Goal: Transaction & Acquisition: Book appointment/travel/reservation

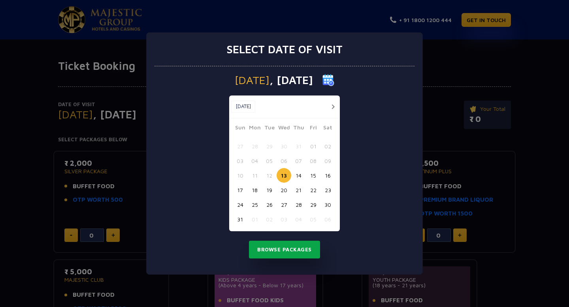
click at [290, 251] on button "Browse Packages" at bounding box center [284, 250] width 71 height 18
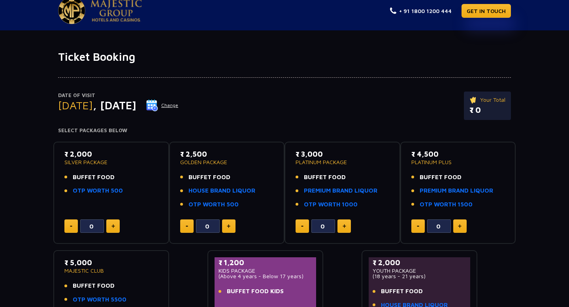
scroll to position [10, 0]
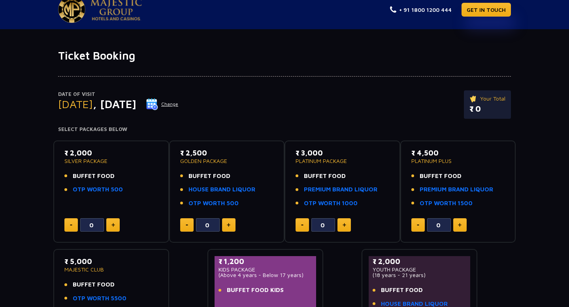
drag, startPoint x: 368, startPoint y: 208, endPoint x: 293, endPoint y: 138, distance: 102.8
click at [293, 138] on div "₹ 2,000 SILVER PACKAGE BUFFET FOOD OTP WORTH 500 0 ₹ 2,500 GOLDEN PACKAGE BUFFE…" at bounding box center [284, 239] width 462 height 210
click at [345, 110] on div "Date of Visit [DATE] Change Your Total ₹ 0" at bounding box center [284, 108] width 452 height 36
click at [349, 192] on link "PREMIUM BRAND LIQUOR" at bounding box center [340, 189] width 73 height 9
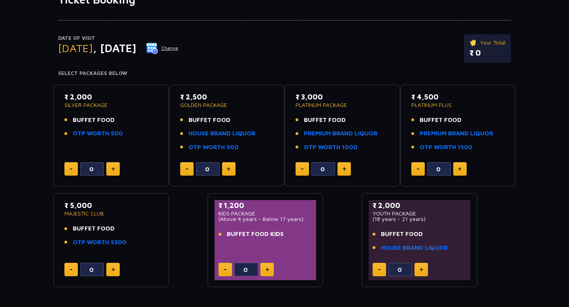
scroll to position [69, 0]
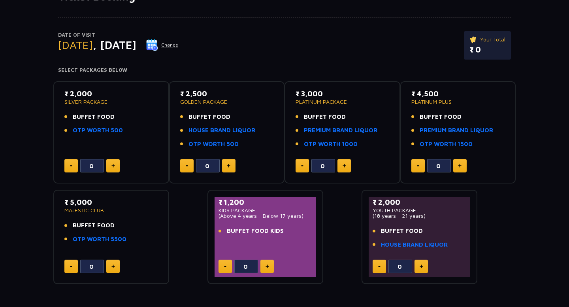
drag, startPoint x: 63, startPoint y: 205, endPoint x: 109, endPoint y: 203, distance: 46.2
click at [109, 203] on div "₹ 5,000 MAJESTIC CLUB BUFFET FOOD OTP WORTH 5500 0" at bounding box center [110, 237] width 101 height 80
drag, startPoint x: 81, startPoint y: 225, endPoint x: 118, endPoint y: 226, distance: 37.9
click at [120, 227] on li "BUFFET FOOD" at bounding box center [111, 225] width 94 height 9
click at [130, 243] on li "OTP WORTH 5500" at bounding box center [111, 239] width 94 height 9
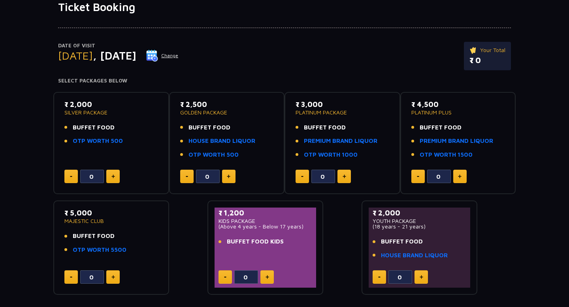
scroll to position [60, 0]
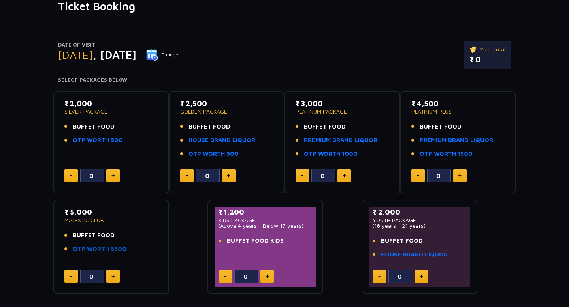
click at [106, 251] on link "OTP WORTH 5500" at bounding box center [100, 249] width 54 height 9
